Goal: Communication & Community: Answer question/provide support

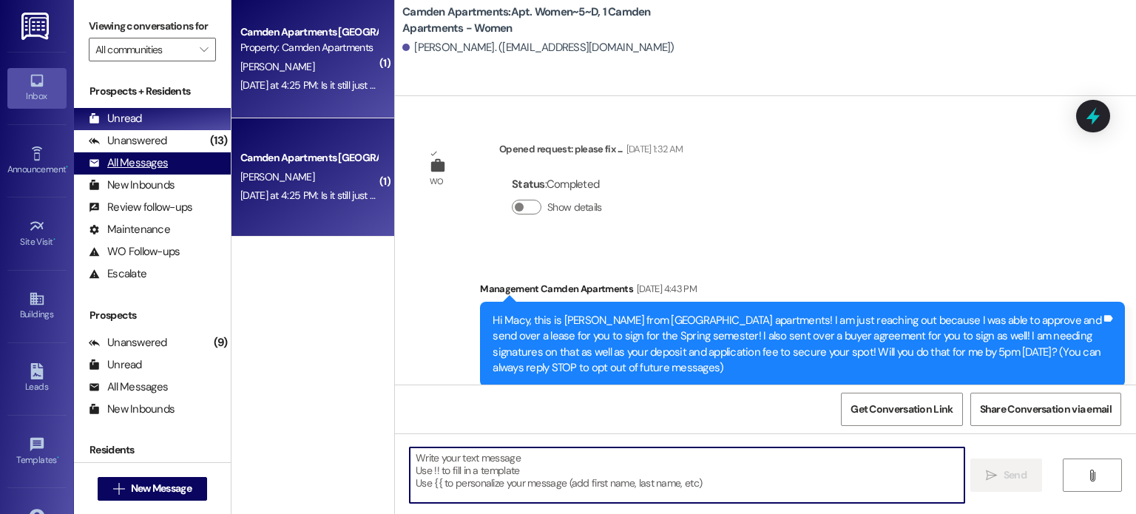
scroll to position [27597, 0]
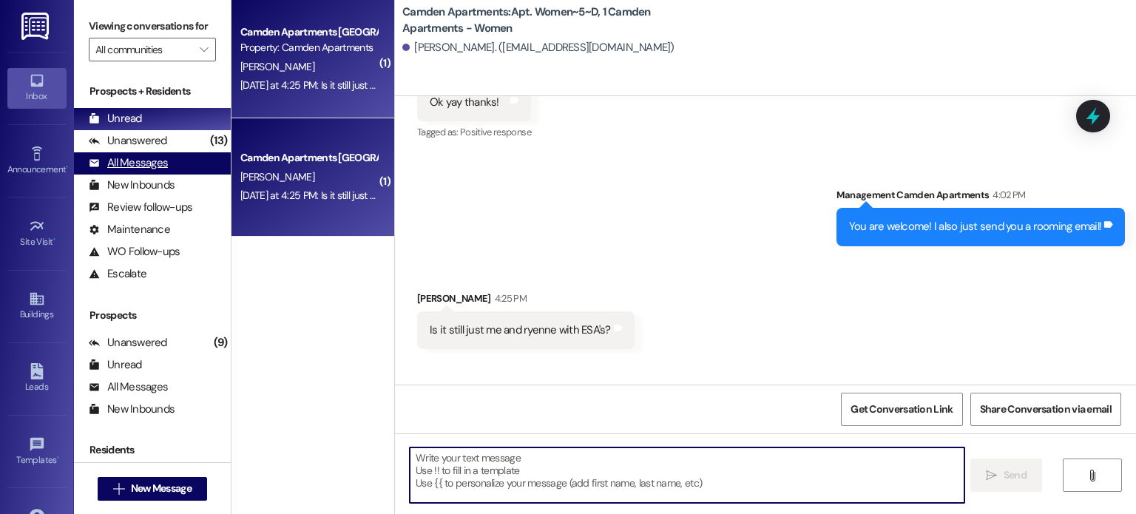
click at [148, 154] on div "All Messages (undefined)" at bounding box center [152, 163] width 157 height 22
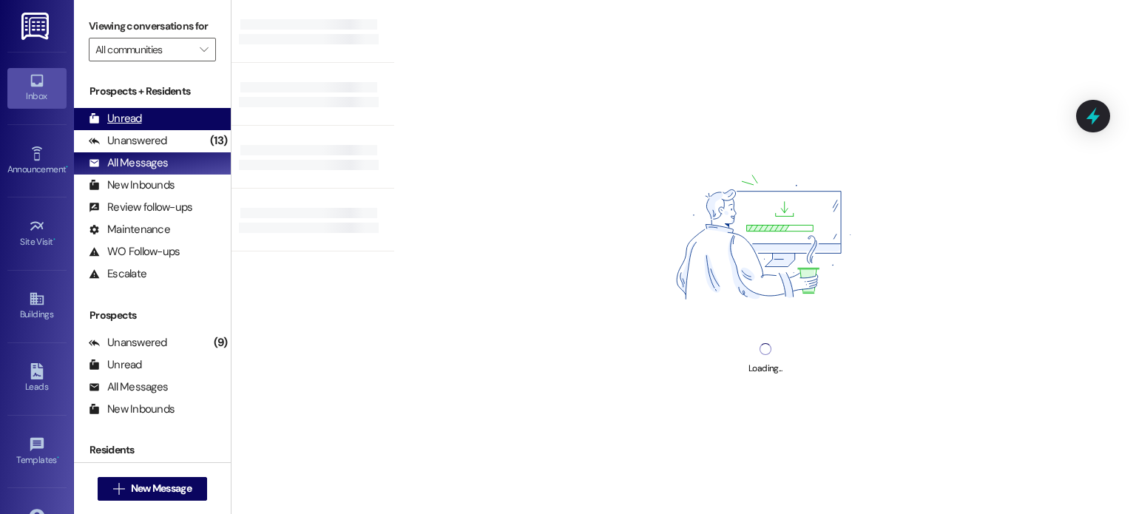
click at [149, 122] on div "Unread (0)" at bounding box center [152, 119] width 157 height 22
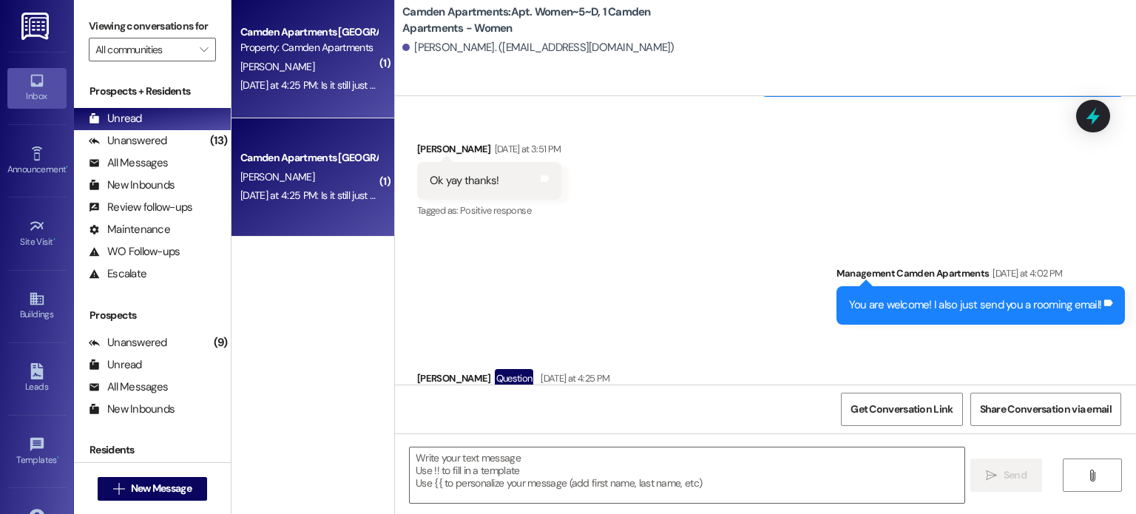
scroll to position [27623, 0]
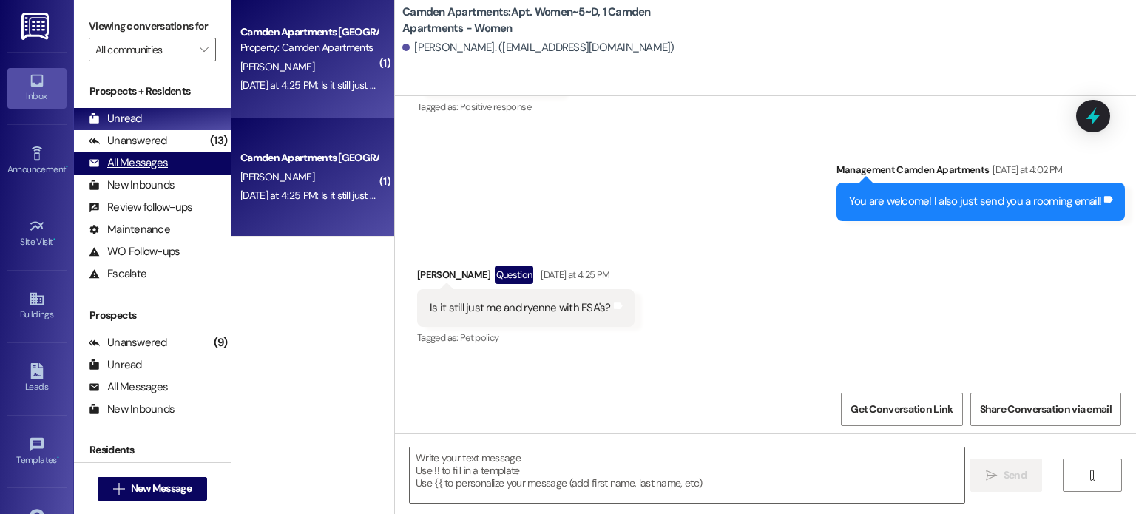
click at [172, 152] on div "All Messages (undefined)" at bounding box center [152, 163] width 157 height 22
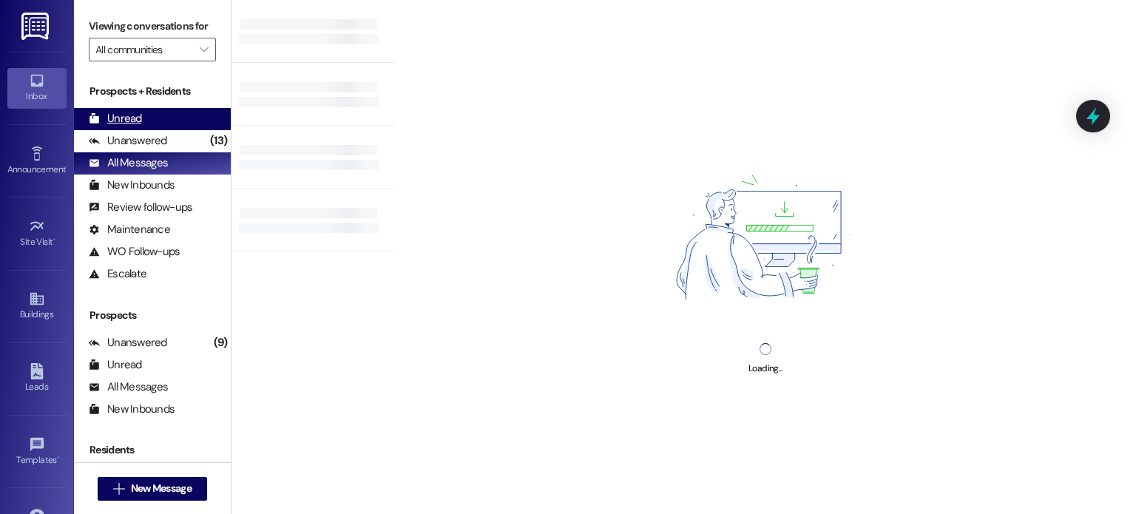
click at [169, 119] on div "Unread (0)" at bounding box center [152, 119] width 157 height 22
